Goal: Contribute content

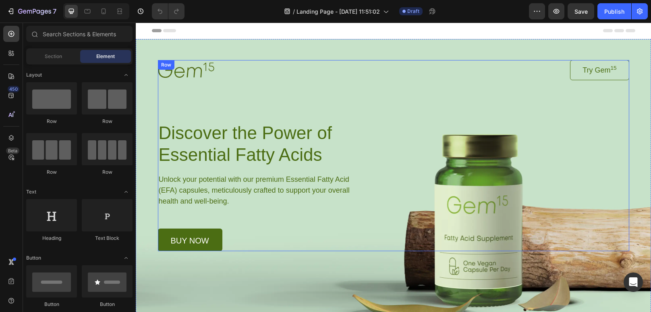
click at [599, 108] on div "Image Try Gem 15 Button Row Discover the Power of Essential Fatty Acids Heading…" at bounding box center [393, 155] width 471 height 191
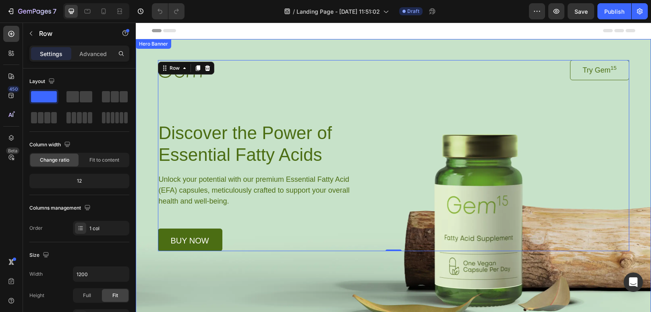
click at [599, 284] on div "Background Image" at bounding box center [393, 191] width 515 height 305
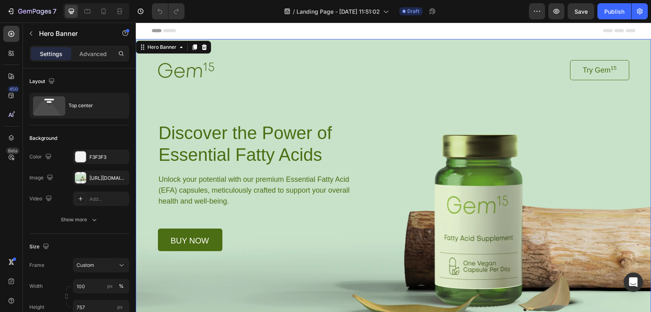
click at [643, 120] on div "Background Image" at bounding box center [393, 191] width 515 height 305
click at [218, 303] on div "Background Image" at bounding box center [393, 191] width 515 height 305
click at [345, 107] on div "Image Try Gem 15 Button Row Discover the Power of Essential Fatty Acids Heading…" at bounding box center [393, 155] width 471 height 191
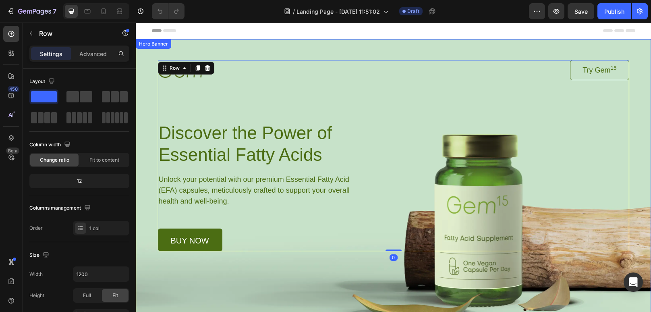
click at [498, 50] on div "Image Try Gem 15 Button Row Discover the Power of Essential Fatty Acids Heading…" at bounding box center [394, 145] width 492 height 212
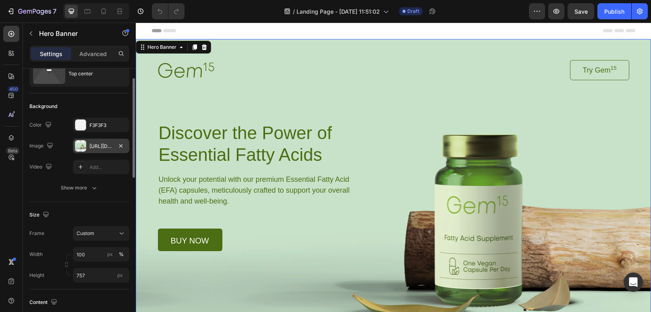
scroll to position [34, 0]
click at [107, 142] on div "[URL][DOMAIN_NAME]" at bounding box center [100, 143] width 23 height 7
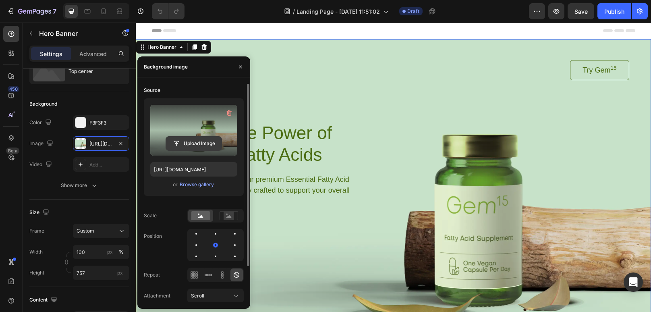
click at [209, 148] on input "file" at bounding box center [194, 144] width 56 height 14
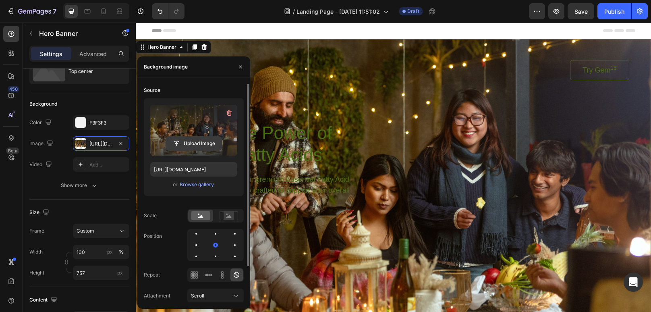
click at [195, 140] on input "file" at bounding box center [194, 144] width 56 height 14
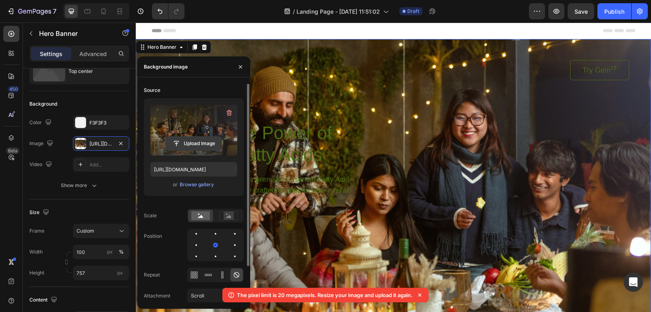
click at [198, 141] on input "file" at bounding box center [194, 144] width 56 height 14
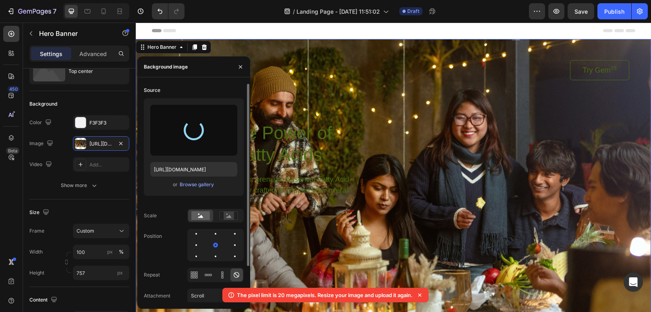
click at [421, 295] on icon at bounding box center [419, 294] width 3 height 3
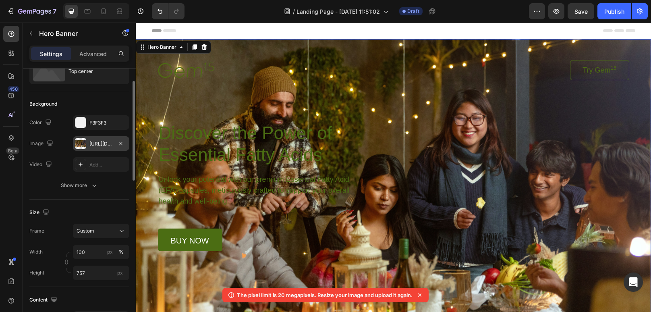
click at [94, 141] on div "[URL][DOMAIN_NAME]" at bounding box center [100, 143] width 23 height 7
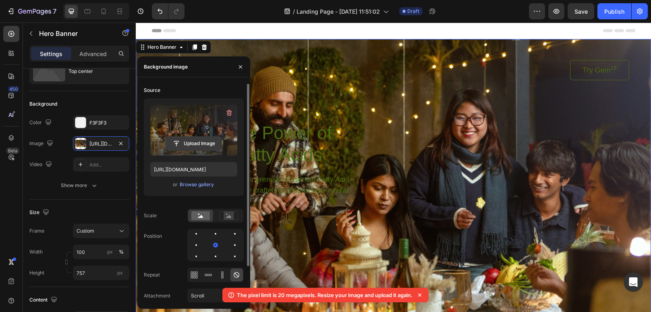
click at [191, 141] on input "file" at bounding box center [194, 144] width 56 height 14
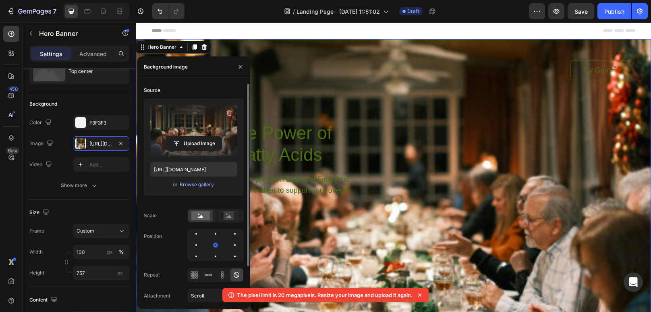
scroll to position [4, 0]
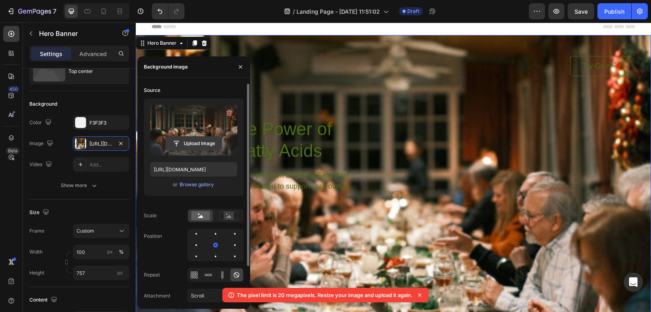
click at [208, 142] on input "file" at bounding box center [194, 144] width 56 height 14
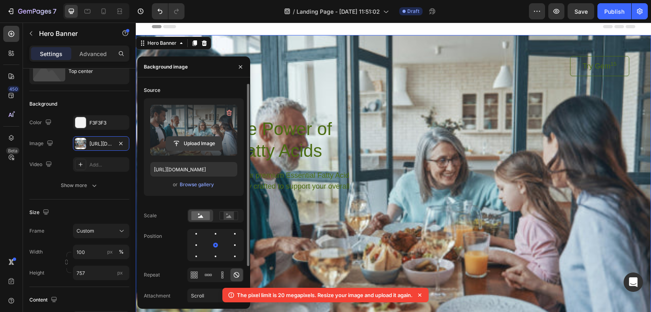
click at [196, 143] on input "file" at bounding box center [194, 144] width 56 height 14
click at [204, 141] on input "file" at bounding box center [194, 144] width 56 height 14
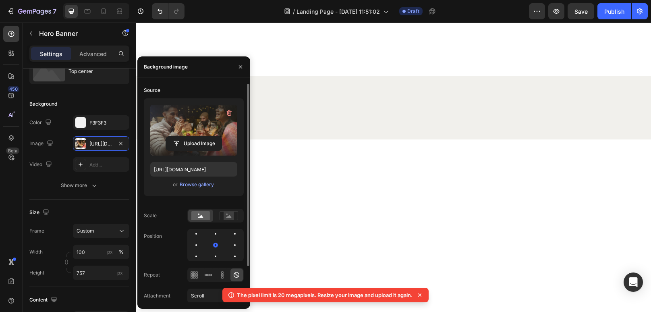
scroll to position [0, 0]
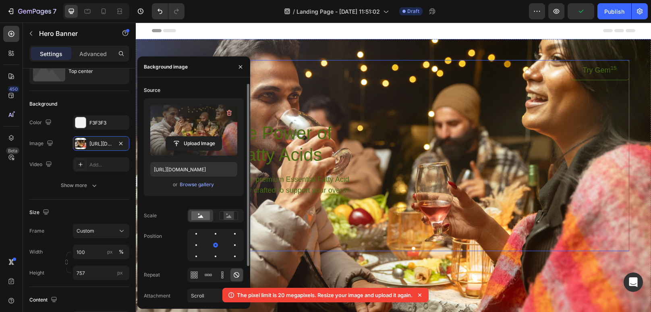
click at [317, 139] on h1 "Discover the Power of Essential Fatty Acids" at bounding box center [260, 143] width 205 height 45
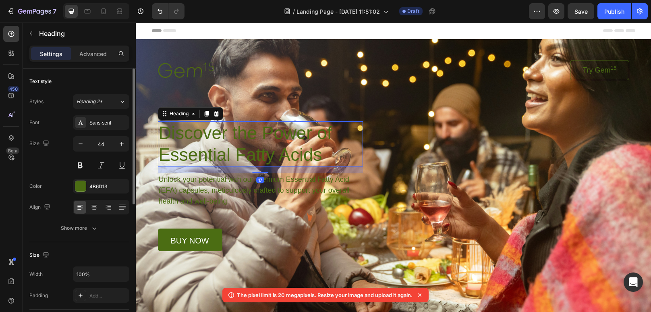
click at [310, 140] on h1 "Discover the Power of Essential Fatty Acids" at bounding box center [260, 143] width 205 height 45
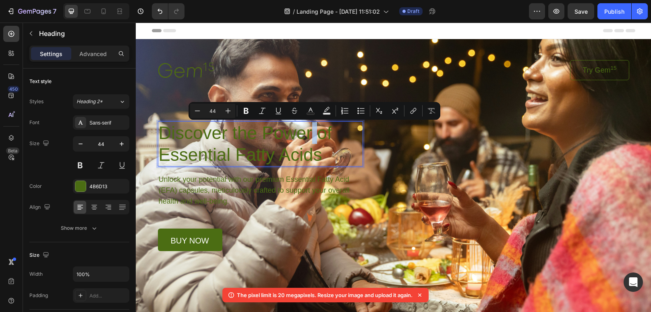
click at [272, 148] on p "Discover the Power of Essential Fatty Acids" at bounding box center [260, 144] width 203 height 44
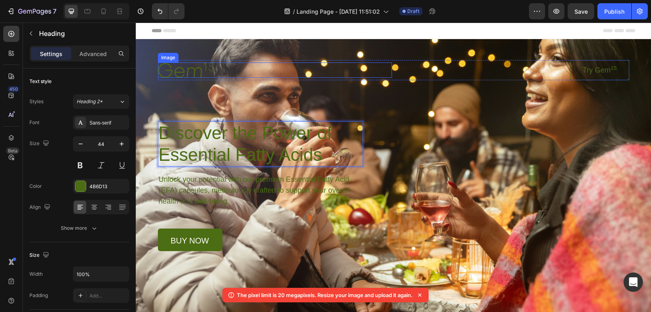
click at [171, 69] on img at bounding box center [186, 69] width 56 height 15
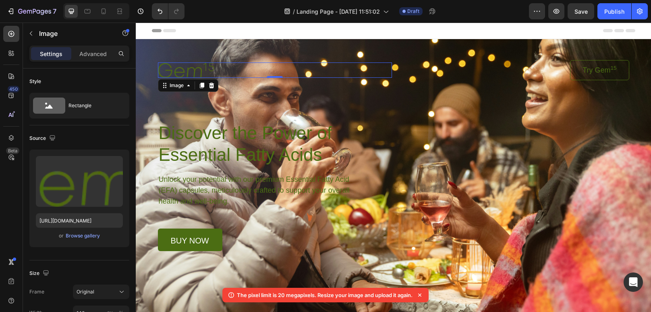
click at [243, 73] on div at bounding box center [275, 69] width 234 height 15
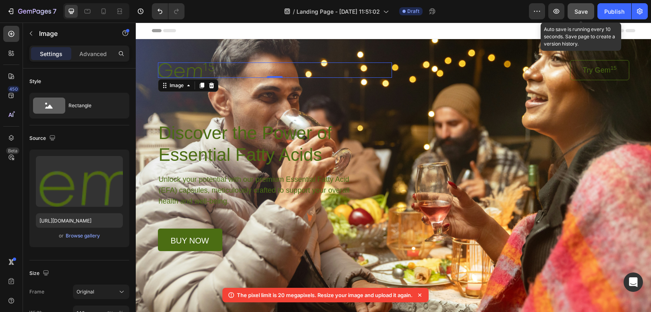
click at [583, 15] on div "Save" at bounding box center [581, 11] width 13 height 8
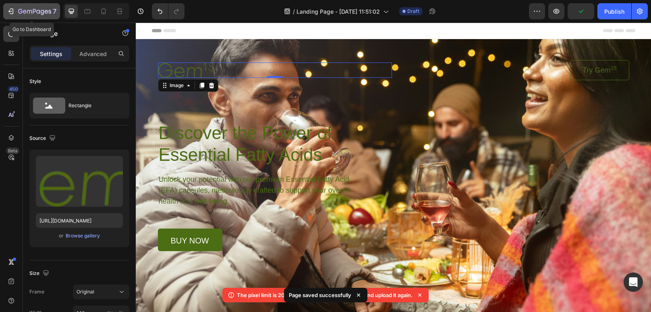
click at [23, 15] on div "7" at bounding box center [37, 11] width 38 height 10
